Goal: Information Seeking & Learning: Check status

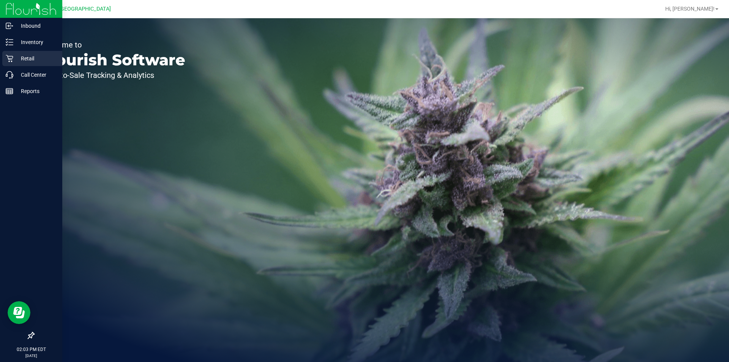
click at [36, 62] on p "Retail" at bounding box center [36, 58] width 46 height 9
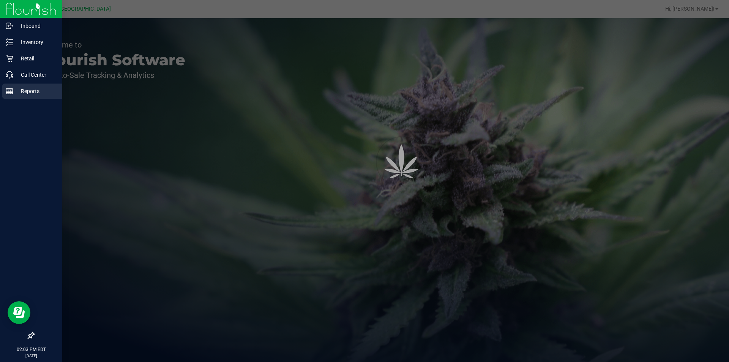
click at [40, 89] on p "Reports" at bounding box center [36, 91] width 46 height 9
click at [40, 88] on p "Reports" at bounding box center [36, 91] width 46 height 9
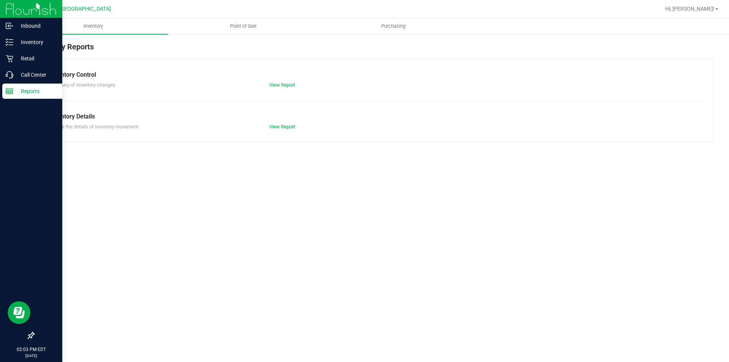
click at [40, 88] on p "Reports" at bounding box center [36, 91] width 46 height 9
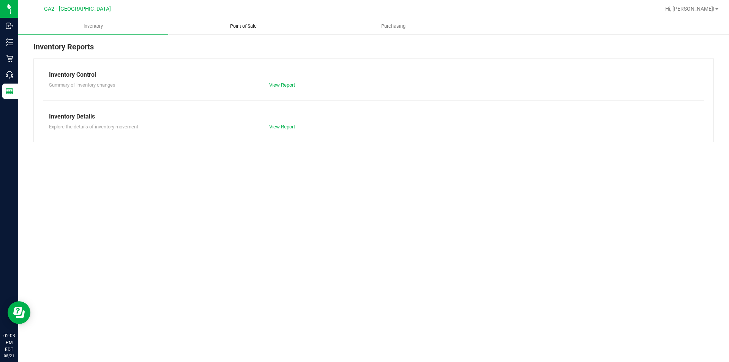
click at [249, 26] on span "Point of Sale" at bounding box center [243, 26] width 47 height 7
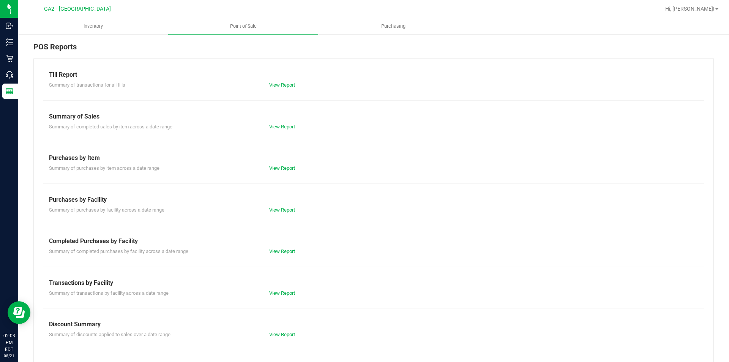
click at [290, 126] on link "View Report" at bounding box center [282, 127] width 26 height 6
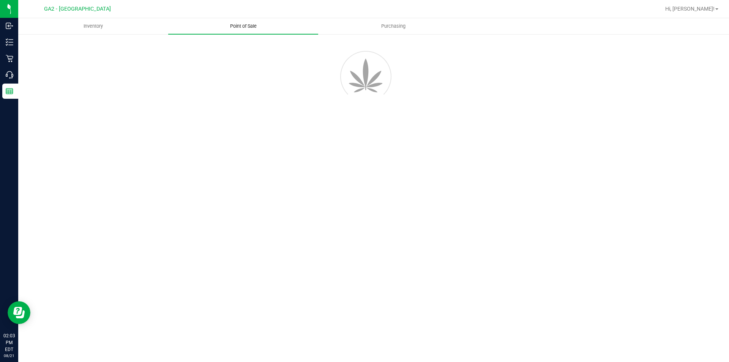
click at [239, 30] on uib-tab-heading "Point of Sale" at bounding box center [243, 26] width 150 height 16
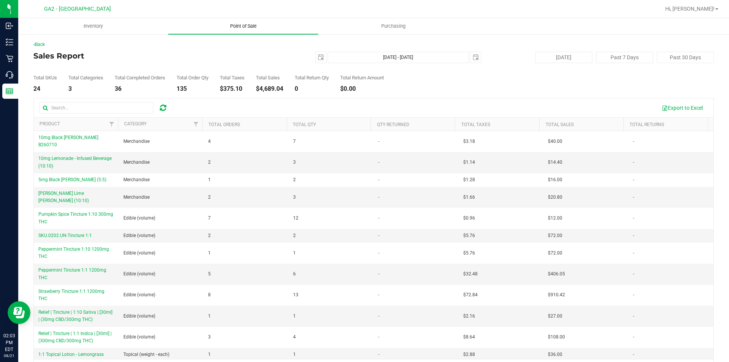
click at [248, 22] on uib-tab-heading "Point of Sale" at bounding box center [243, 26] width 150 height 16
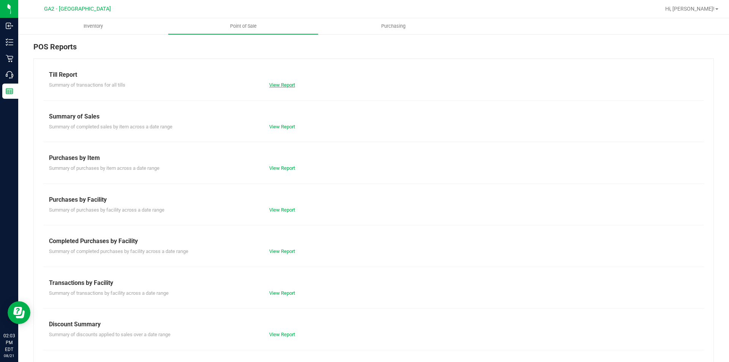
click at [286, 84] on link "View Report" at bounding box center [282, 85] width 26 height 6
